Goal: Book appointment/travel/reservation

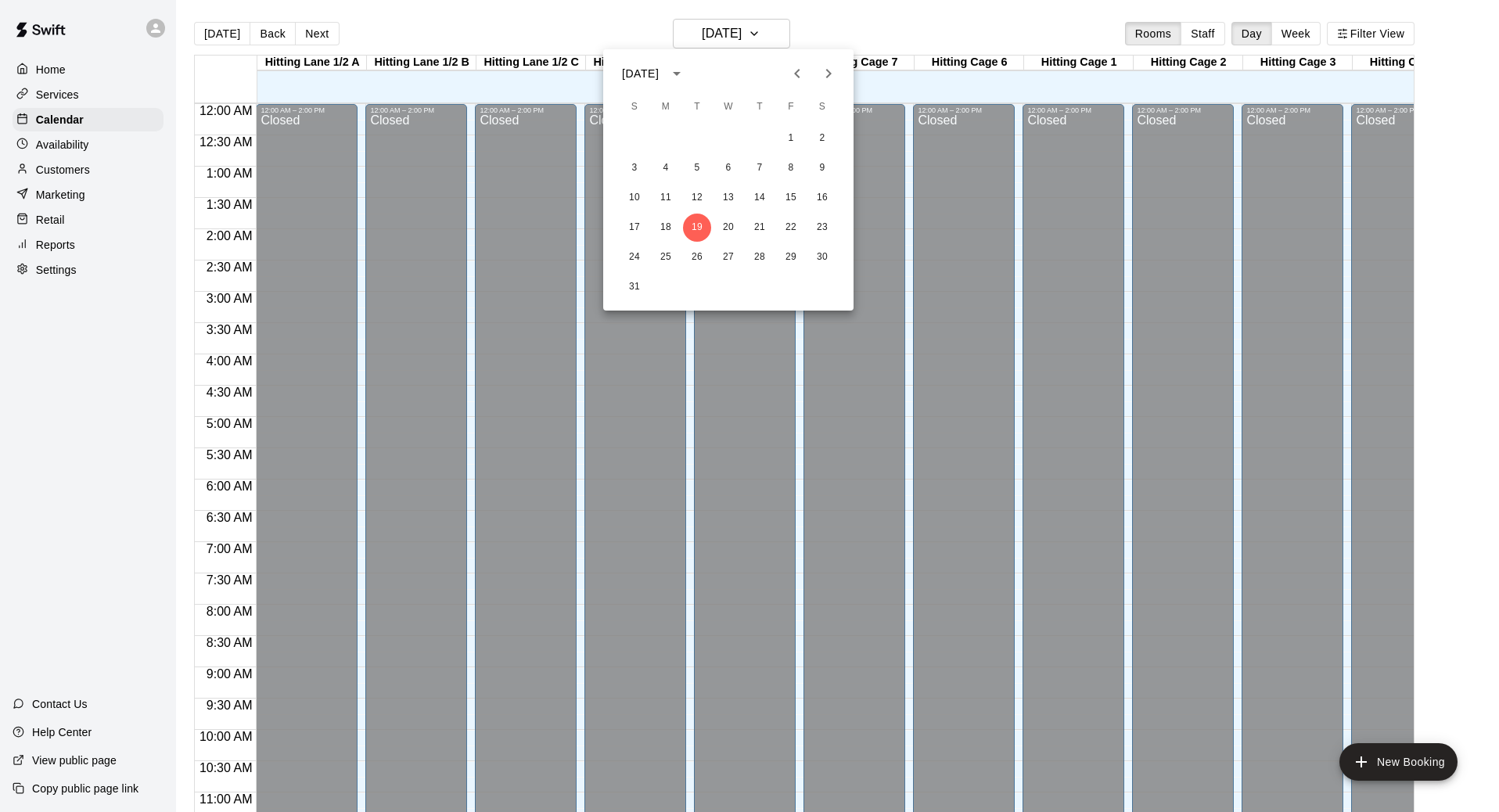
scroll to position [738, 157]
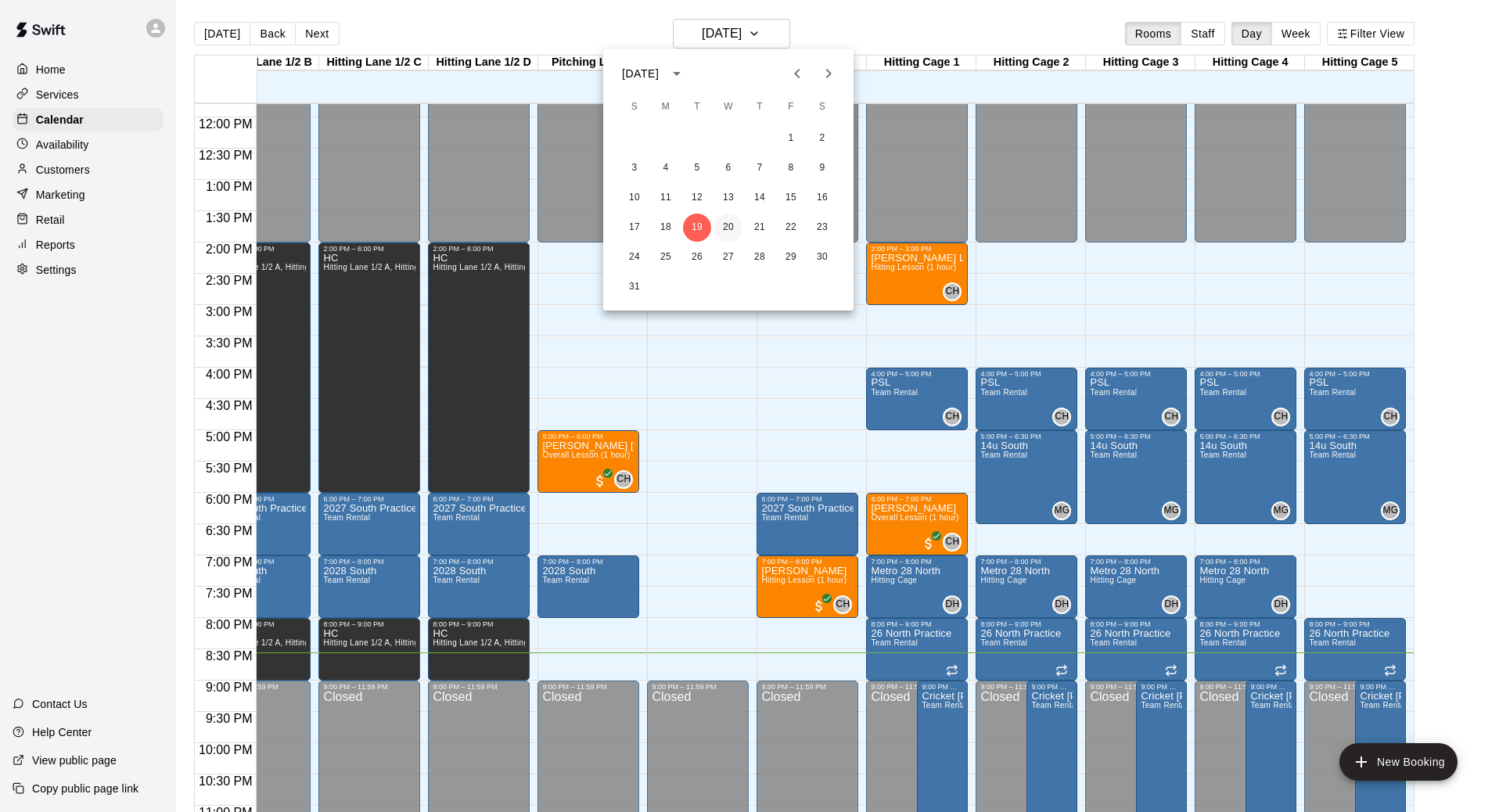
click at [718, 234] on div "17 18 19 20 21 22 23" at bounding box center [728, 227] width 250 height 29
click at [720, 234] on button "20" at bounding box center [728, 227] width 29 height 29
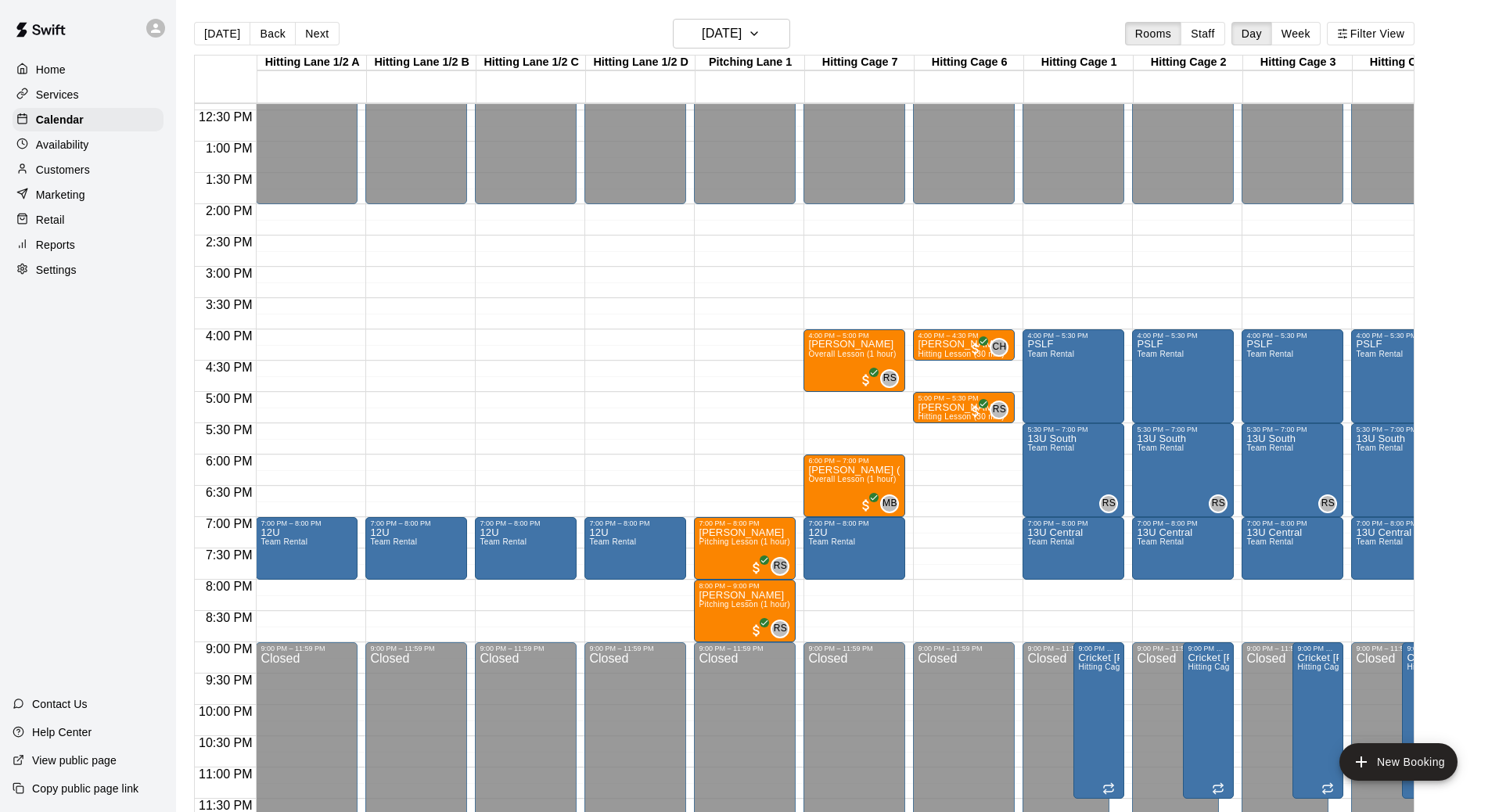
scroll to position [776, 0]
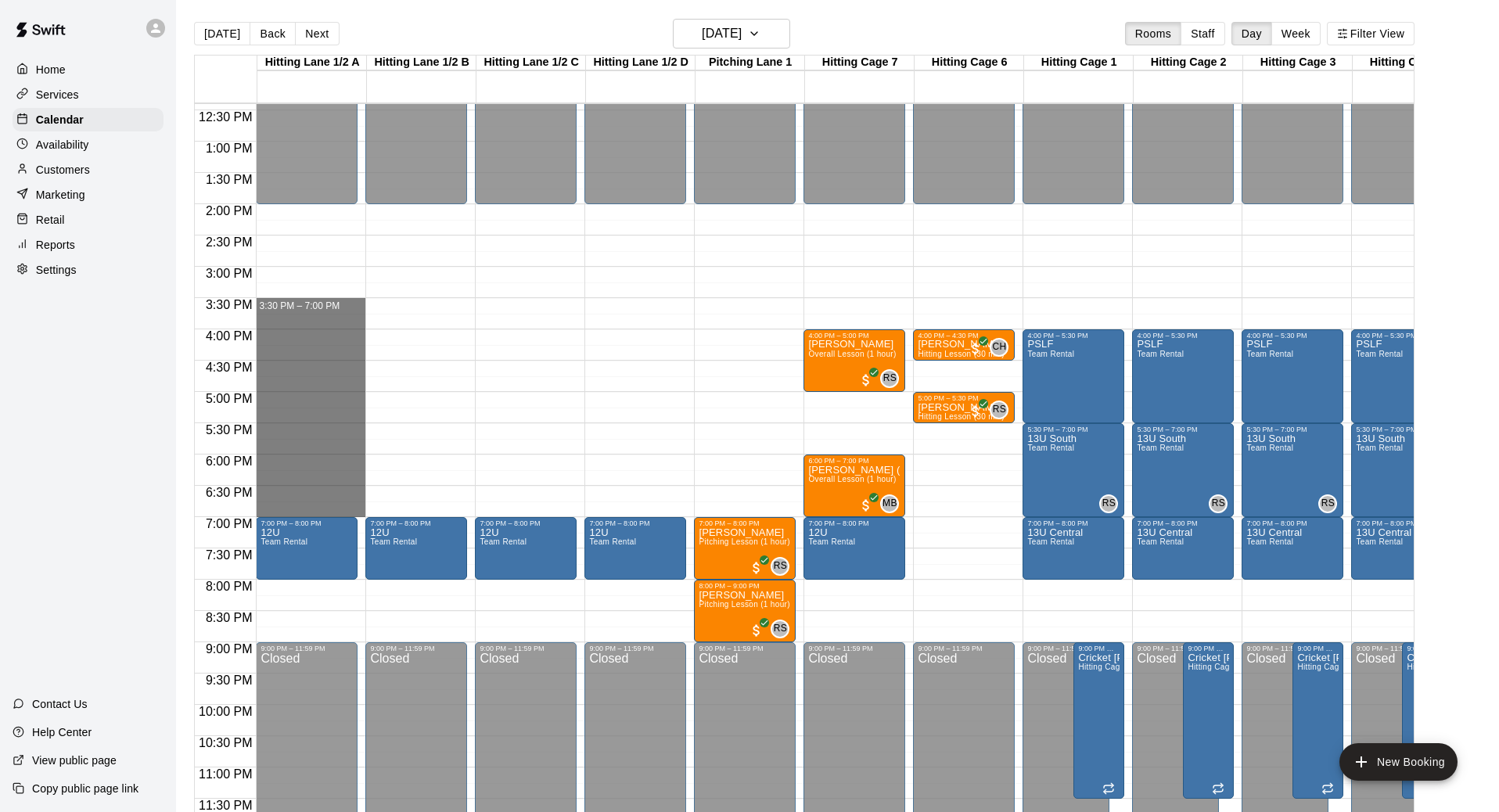
drag, startPoint x: 305, startPoint y: 306, endPoint x: 326, endPoint y: 508, distance: 203.1
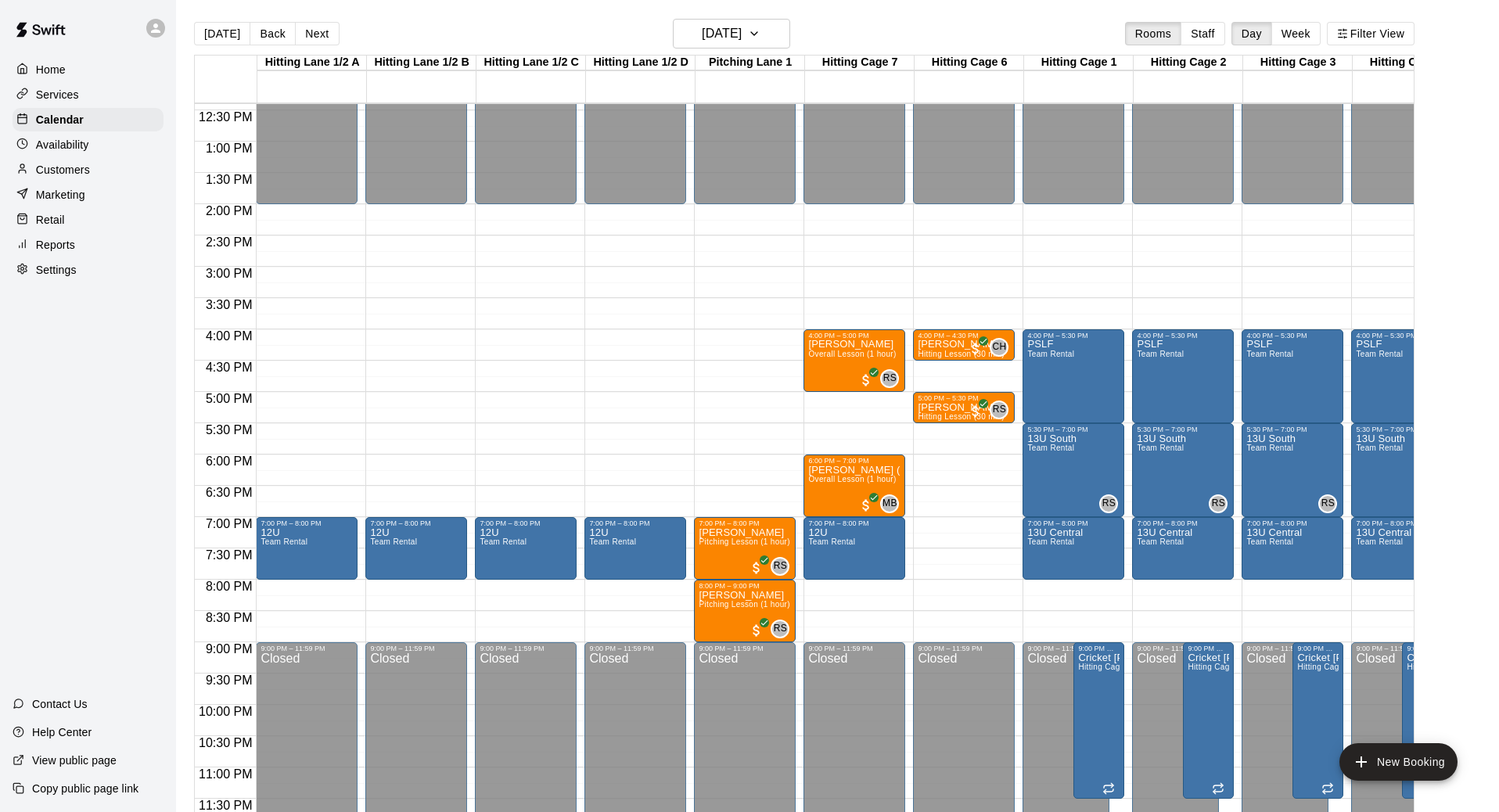
type input "**"
click at [432, 212] on li "Hitting Lane 1/2 B" at bounding box center [247, 204] width 370 height 14
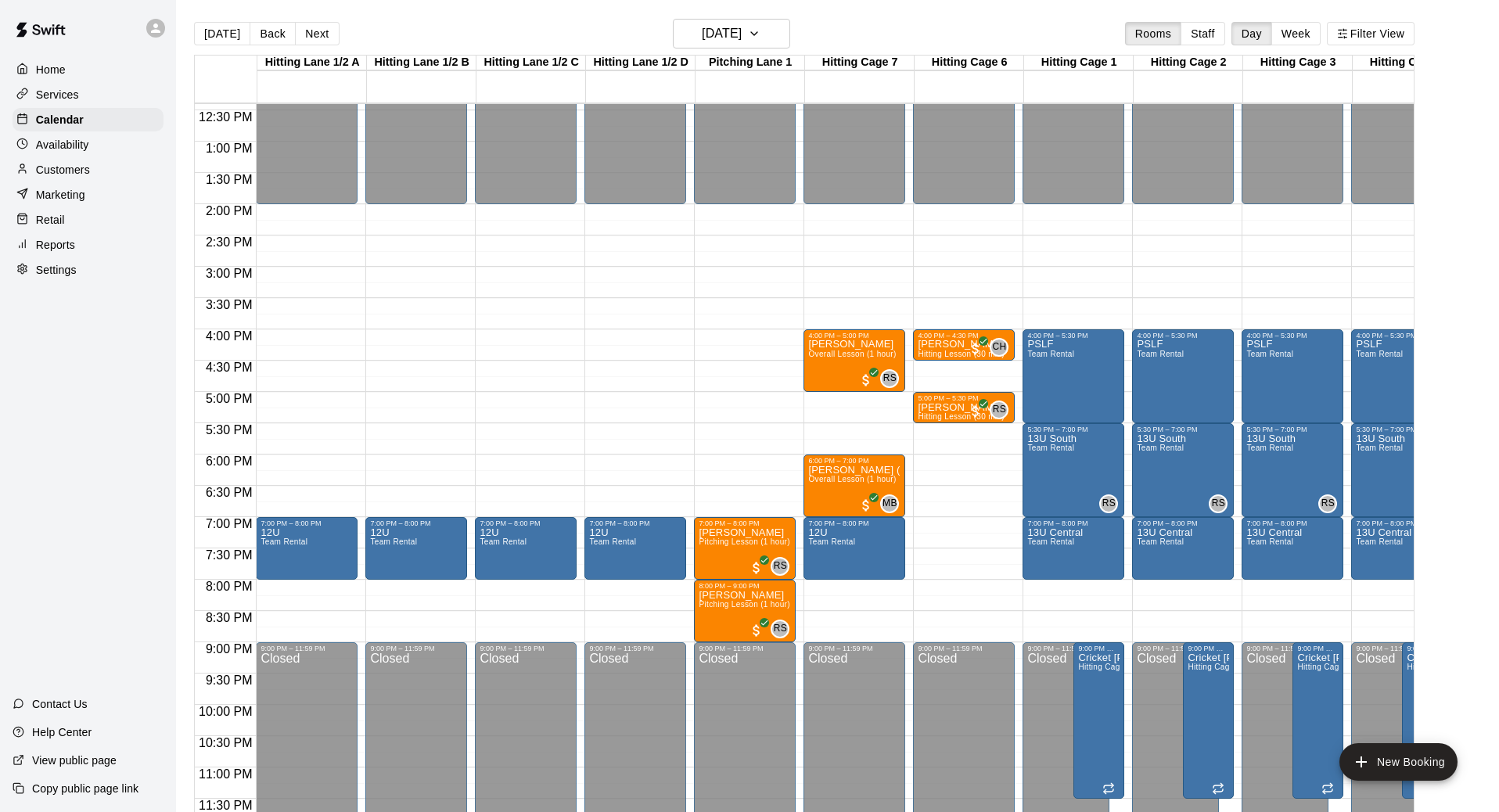
click at [432, 226] on li "Hitting Lane 1/2 C" at bounding box center [247, 219] width 370 height 14
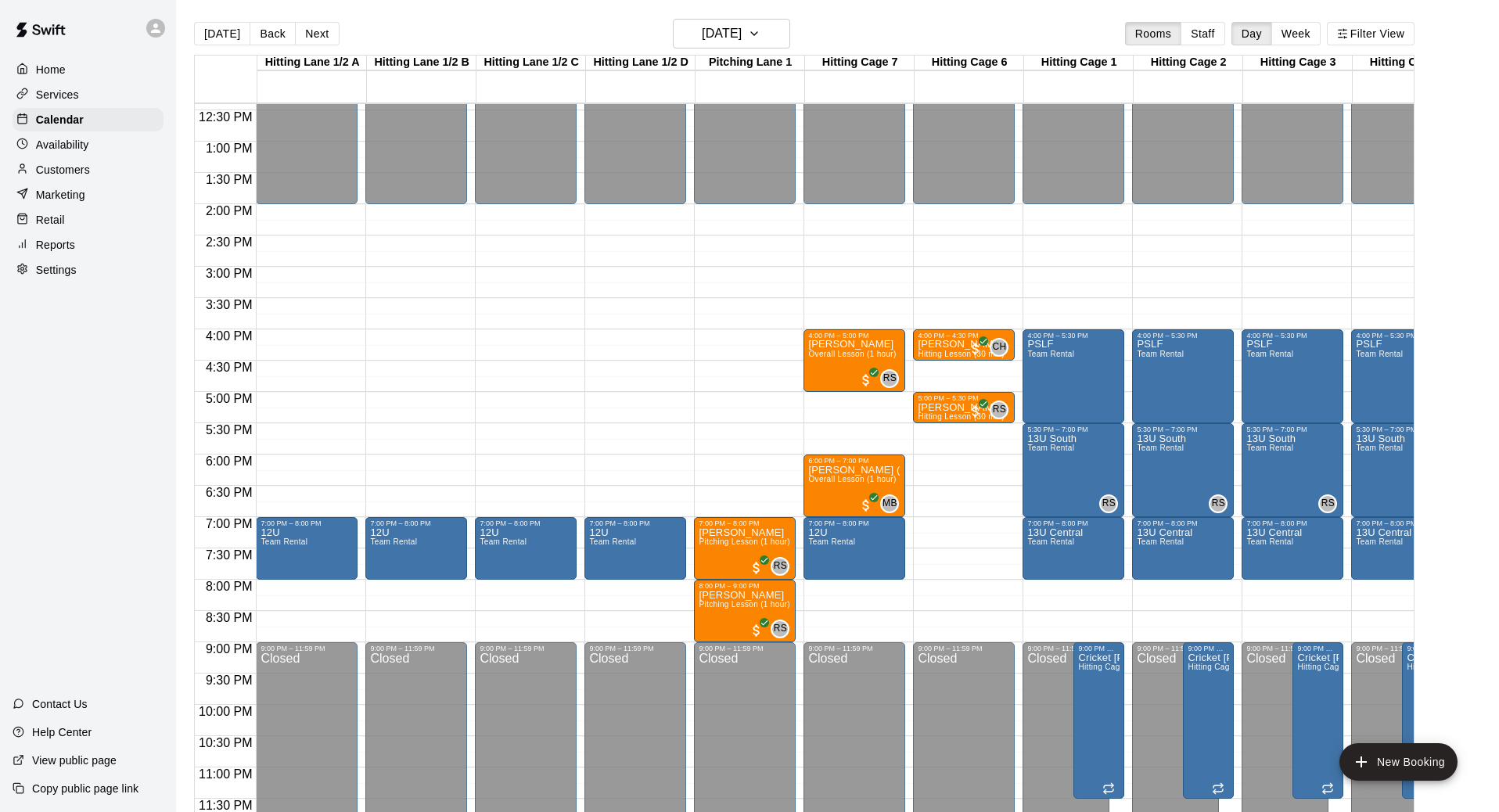
scroll to position [44, 0]
click at [432, 264] on li "Hitting Lane 1/2 D" at bounding box center [247, 257] width 370 height 14
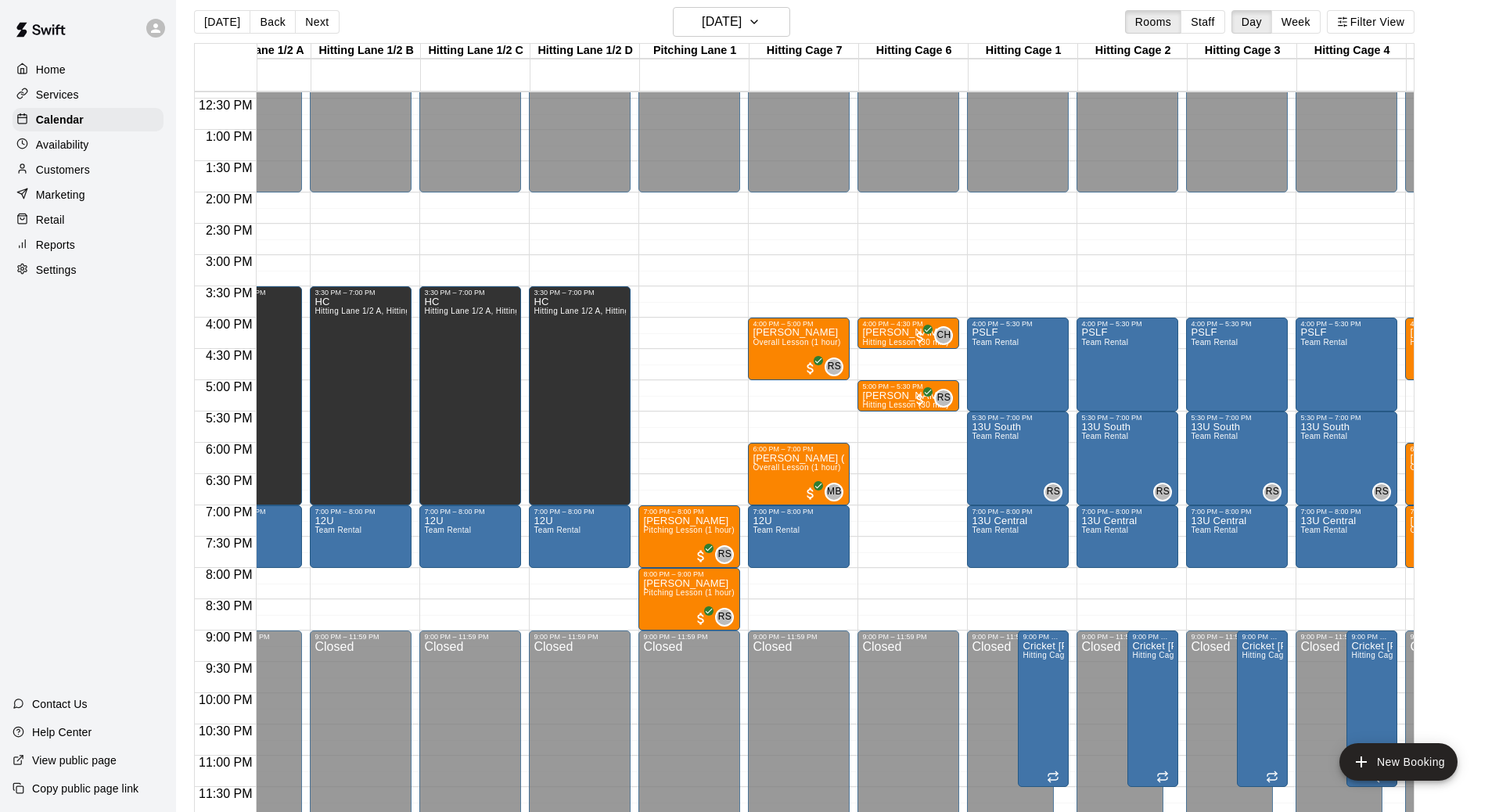
scroll to position [0, 64]
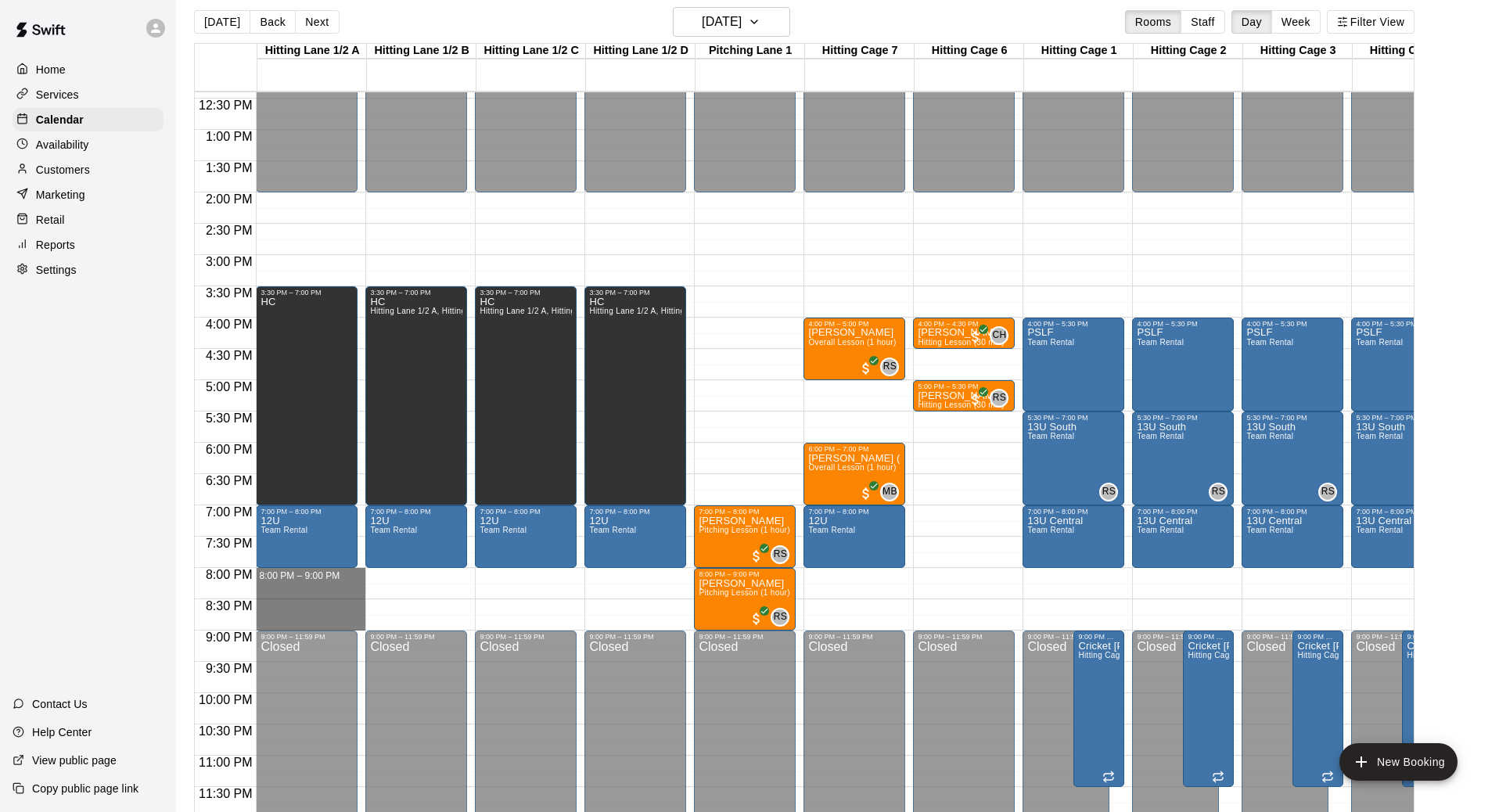
drag, startPoint x: 350, startPoint y: 577, endPoint x: 341, endPoint y: 620, distance: 43.9
drag, startPoint x: 924, startPoint y: 121, endPoint x: 779, endPoint y: 69, distance: 154.0
type input "**"
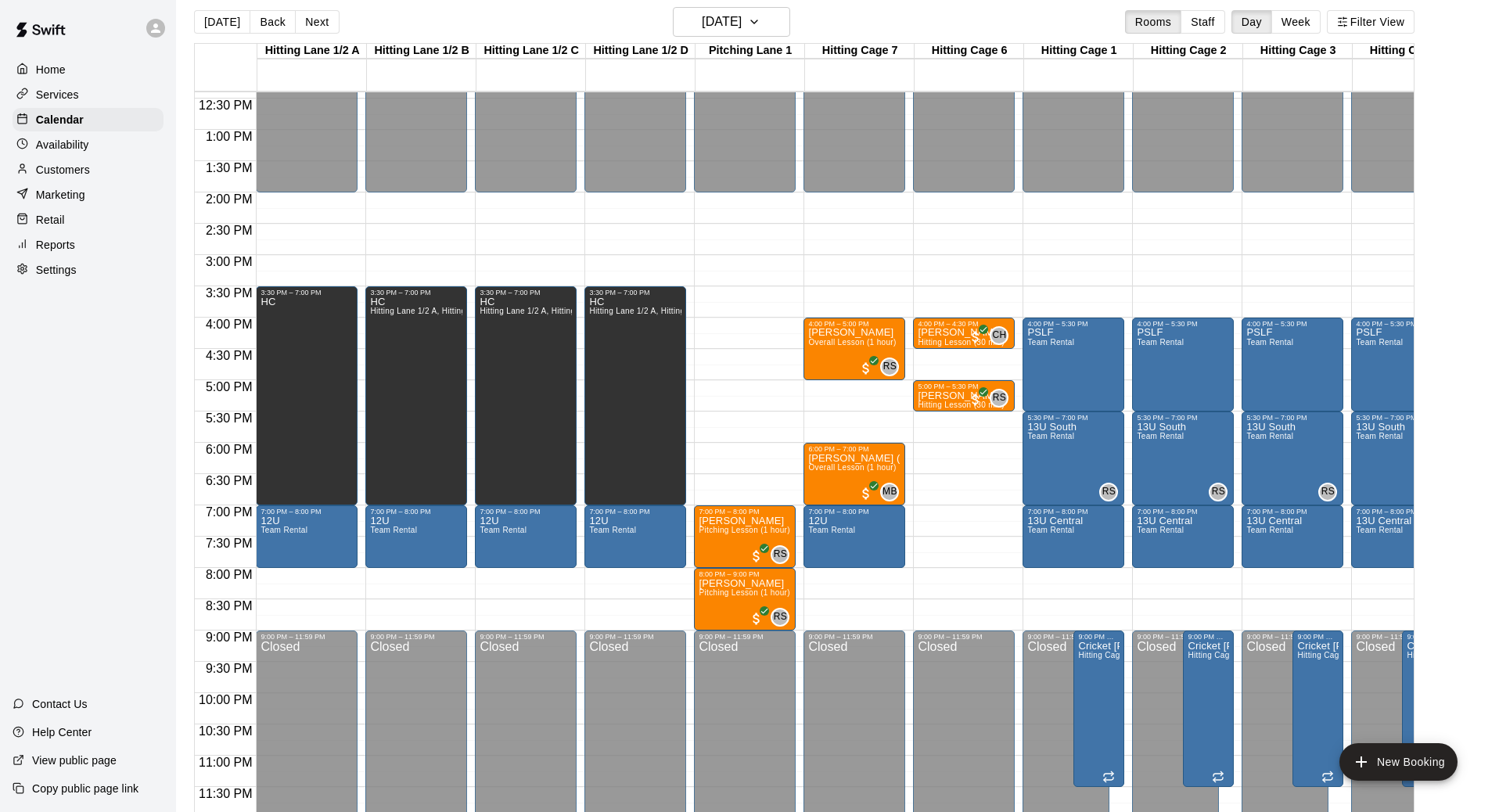
click at [432, 201] on li "Hitting Lane 1/2 B" at bounding box center [247, 193] width 370 height 14
click at [432, 214] on li "Hitting Lane 1/2 C" at bounding box center [247, 207] width 370 height 14
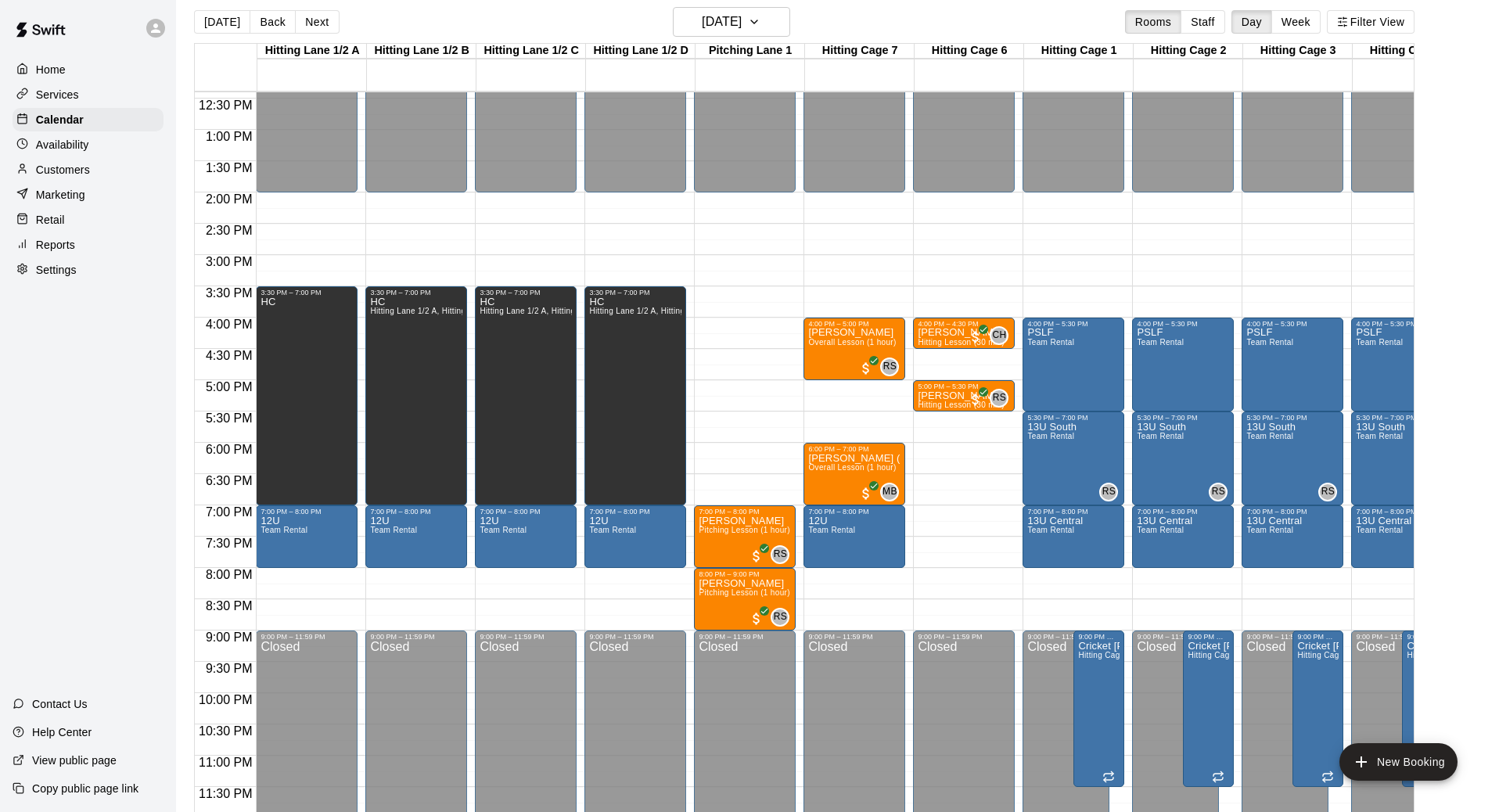
click at [432, 252] on li "Hitting Lane 1/2 D" at bounding box center [247, 245] width 370 height 14
